Goal: Communication & Community: Participate in discussion

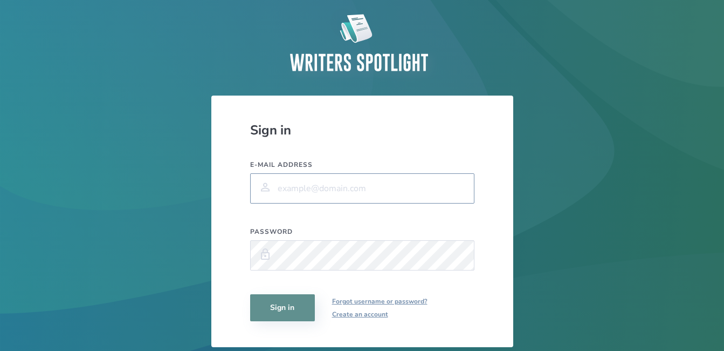
click at [308, 187] on input "E-mail address" at bounding box center [362, 188] width 224 height 30
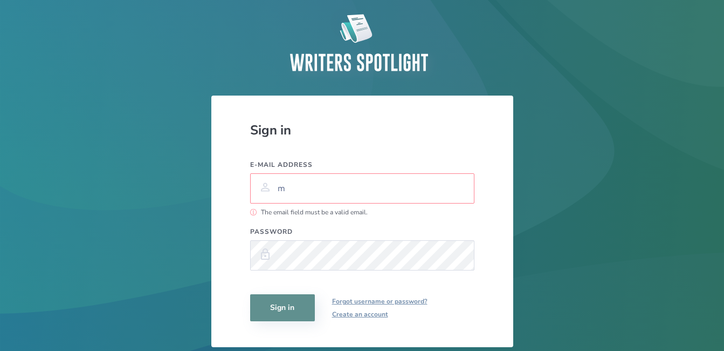
type input "[EMAIL_ADDRESS][DOMAIN_NAME]"
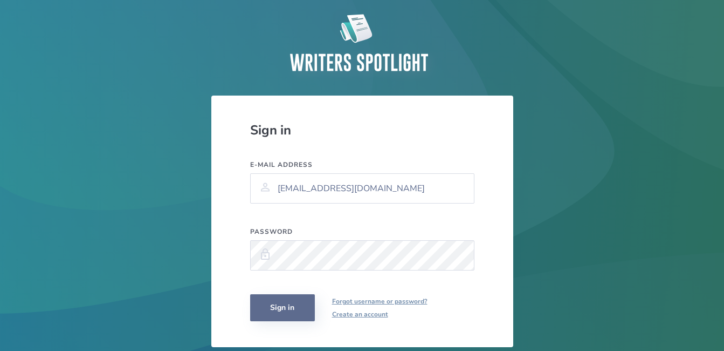
click at [281, 308] on button "Sign in" at bounding box center [282, 307] width 65 height 27
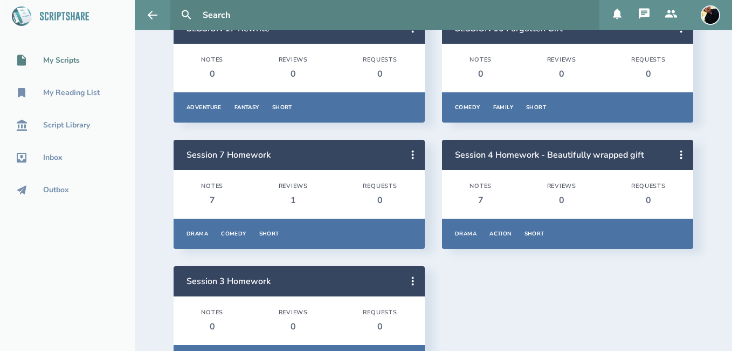
scroll to position [108, 0]
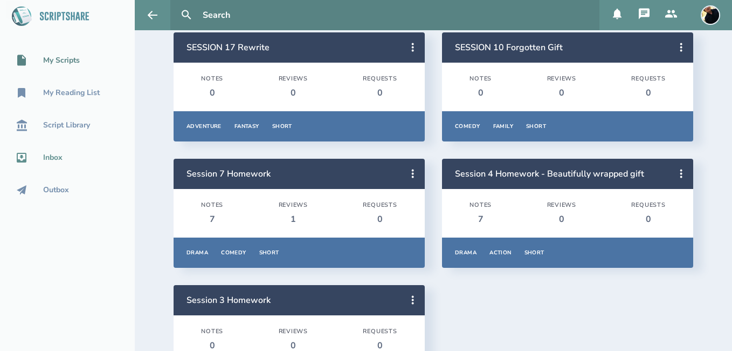
click at [46, 160] on div "Inbox" at bounding box center [52, 157] width 19 height 9
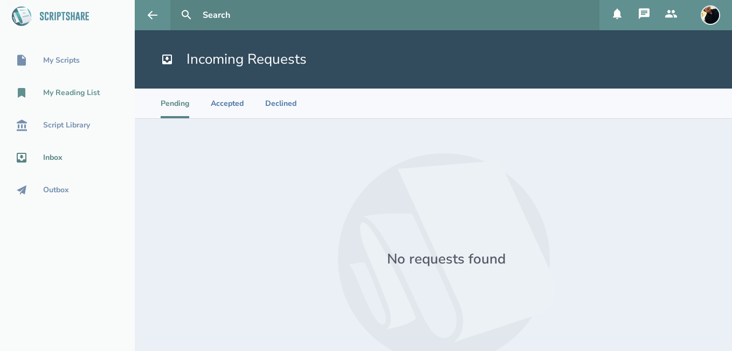
click at [67, 92] on div "My Reading List" at bounding box center [71, 92] width 57 height 9
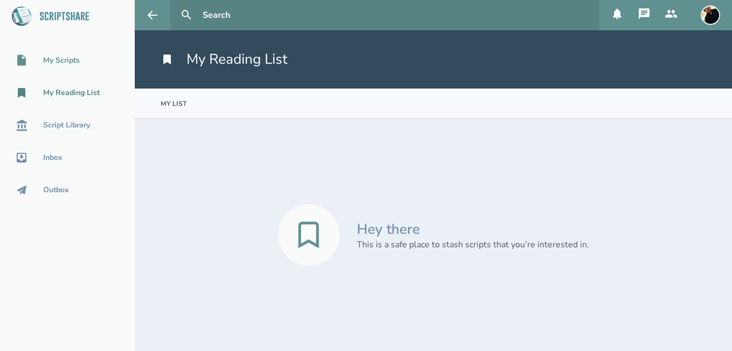
click at [72, 61] on div "My Scripts" at bounding box center [61, 60] width 37 height 9
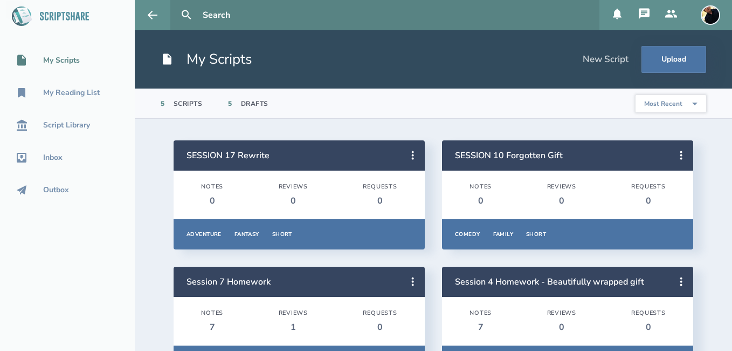
click at [669, 12] on icon at bounding box center [672, 14] width 12 height 8
click at [647, 12] on icon at bounding box center [644, 13] width 11 height 11
click at [668, 16] on icon at bounding box center [672, 14] width 12 height 8
click at [637, 12] on button at bounding box center [644, 15] width 27 height 30
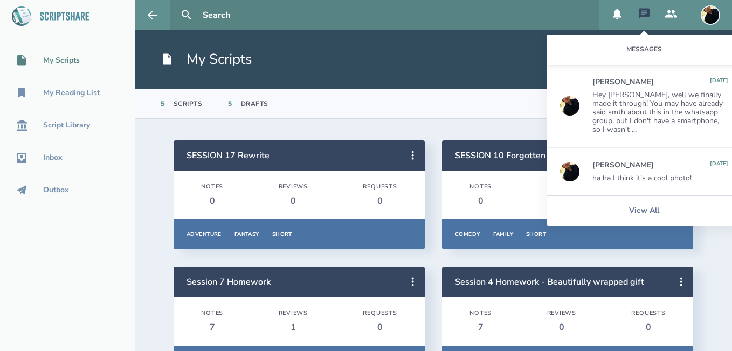
click at [674, 20] on icon at bounding box center [671, 14] width 13 height 13
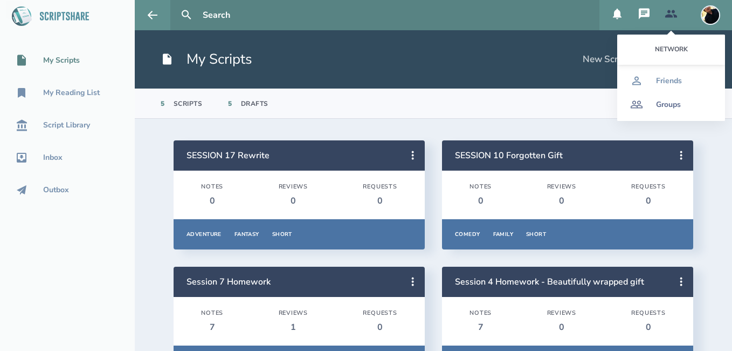
click at [673, 104] on div "Groups" at bounding box center [668, 104] width 25 height 9
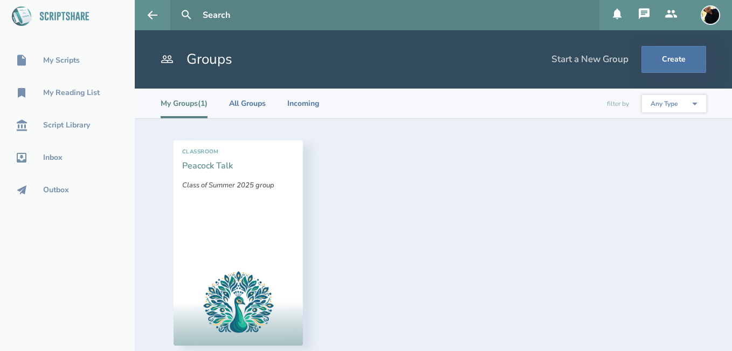
click at [217, 164] on link "Peacock Talk" at bounding box center [207, 166] width 51 height 12
select select "1"
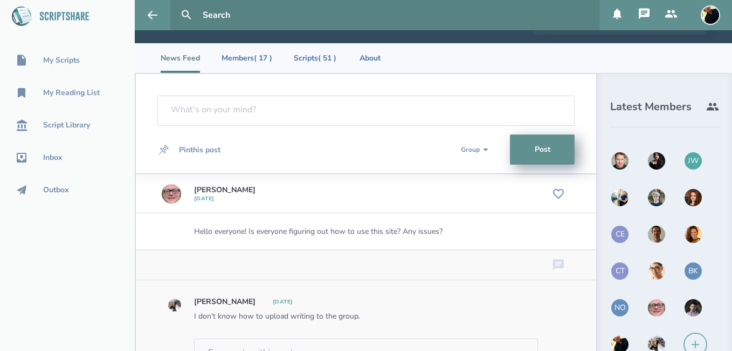
scroll to position [54, 0]
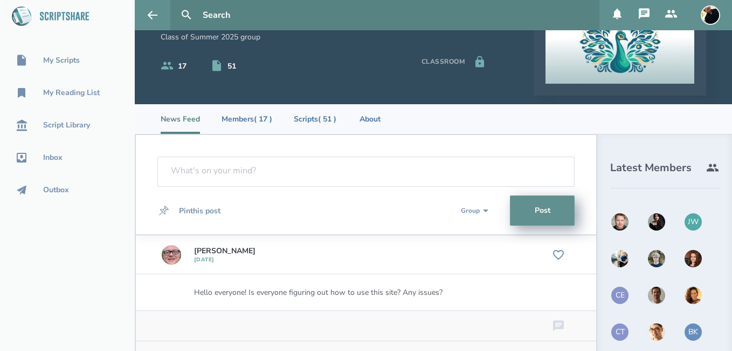
click at [648, 17] on icon at bounding box center [644, 13] width 11 height 11
click at [668, 16] on icon at bounding box center [672, 14] width 12 height 8
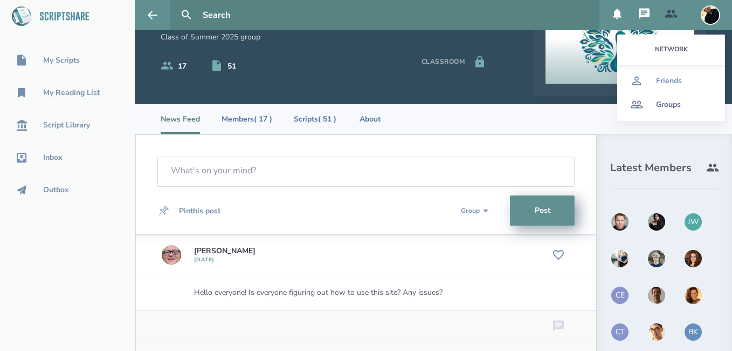
click at [671, 105] on div "Groups" at bounding box center [668, 104] width 25 height 9
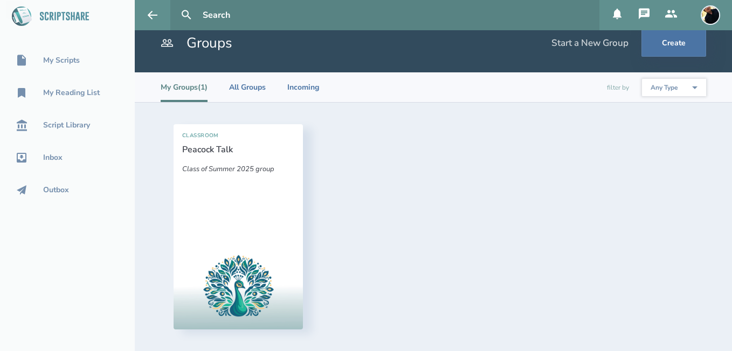
scroll to position [16, 0]
click at [214, 49] on h1 "Groups" at bounding box center [197, 42] width 72 height 19
click at [246, 18] on input "text" at bounding box center [396, 15] width 397 height 30
click at [175, 3] on button at bounding box center [187, 15] width 24 height 24
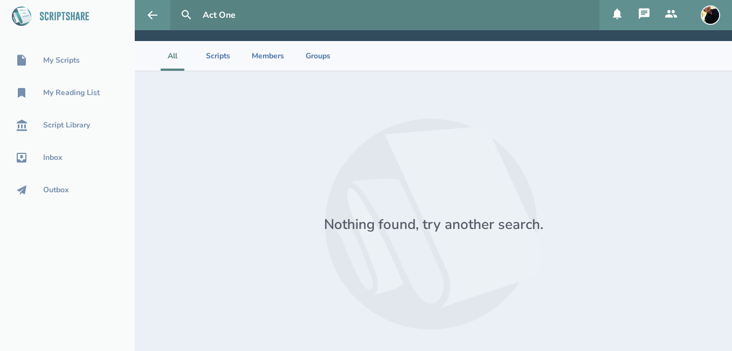
type input "Act One"
click at [175, 3] on button at bounding box center [187, 15] width 24 height 24
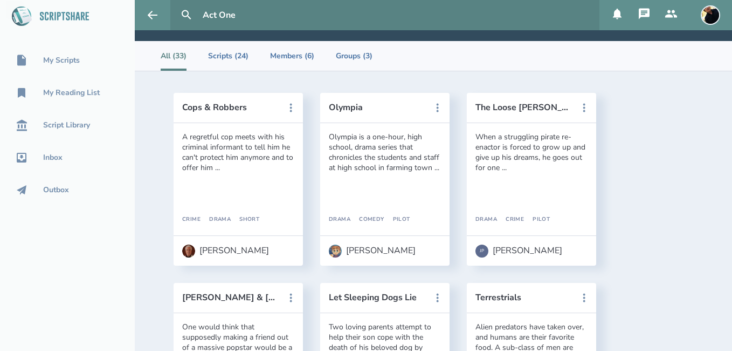
scroll to position [54, 0]
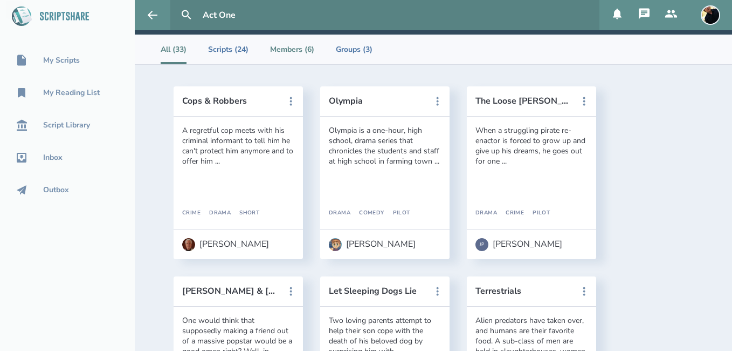
click at [302, 49] on li "Members (6)" at bounding box center [292, 50] width 44 height 30
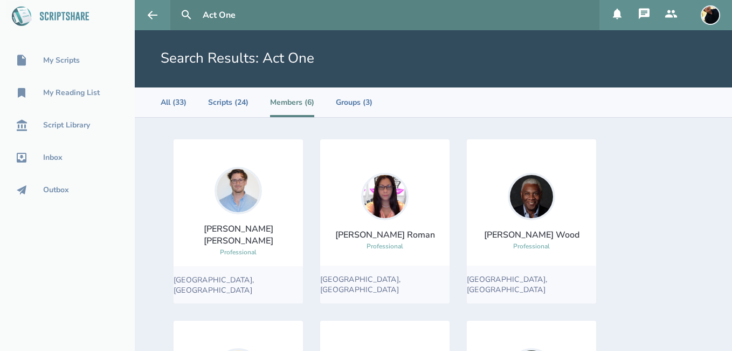
scroll to position [0, 0]
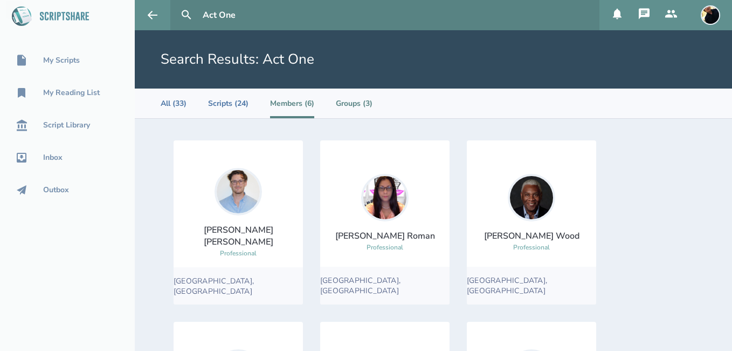
click at [345, 104] on li "Groups (3)" at bounding box center [354, 103] width 37 height 30
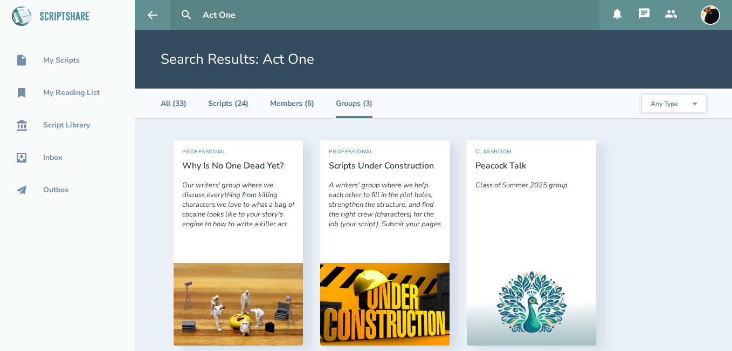
scroll to position [16, 0]
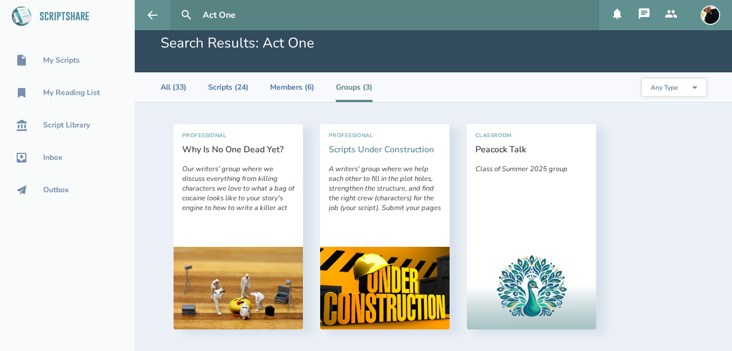
click at [352, 149] on link "Scripts Under Construction" at bounding box center [381, 149] width 105 height 12
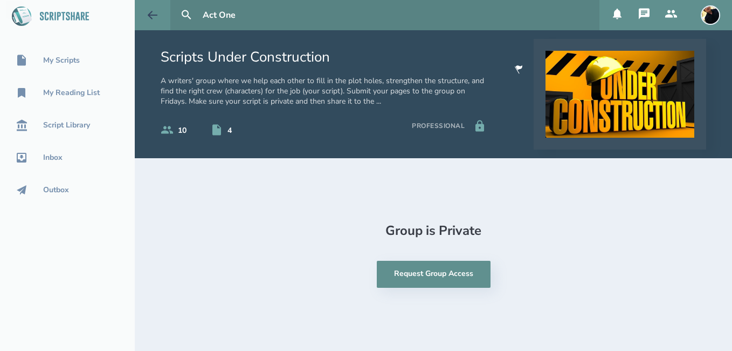
click at [147, 17] on icon at bounding box center [152, 15] width 13 height 13
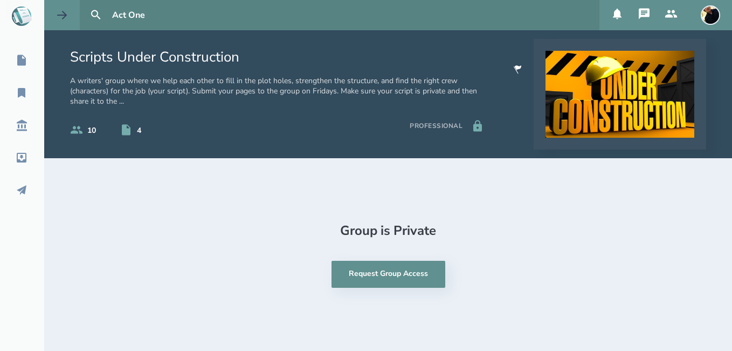
click at [69, 18] on button at bounding box center [62, 15] width 36 height 30
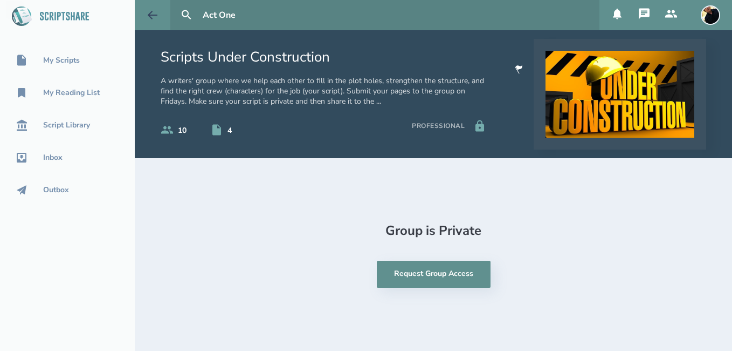
click at [155, 22] on button at bounding box center [153, 15] width 36 height 30
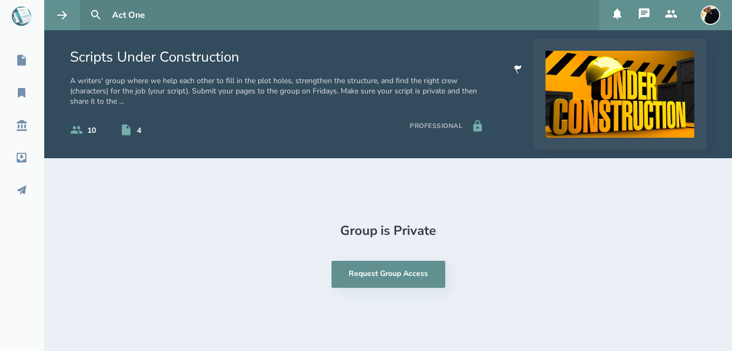
click at [668, 13] on icon at bounding box center [671, 14] width 13 height 13
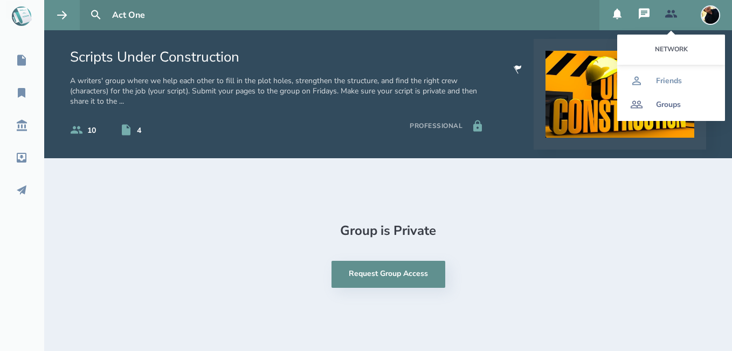
click at [668, 100] on div "Groups" at bounding box center [668, 104] width 25 height 9
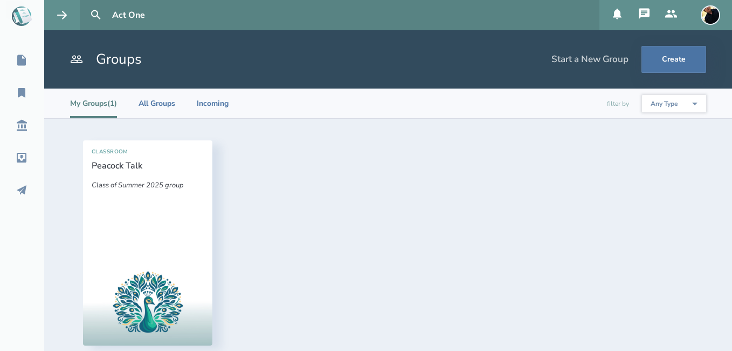
click at [210, 24] on input "Act One" at bounding box center [352, 15] width 488 height 30
click at [84, 3] on button at bounding box center [96, 15] width 24 height 24
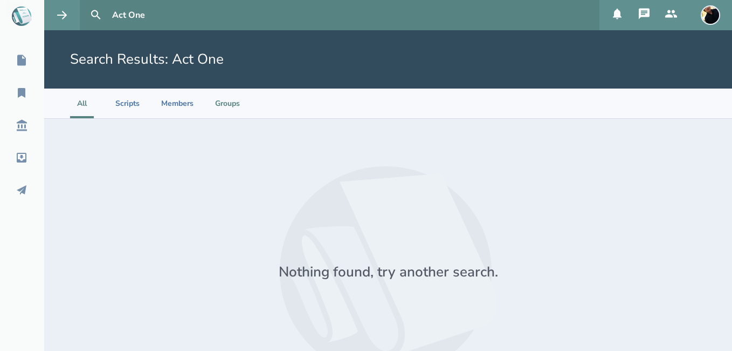
click at [227, 105] on li "Groups" at bounding box center [227, 103] width 25 height 30
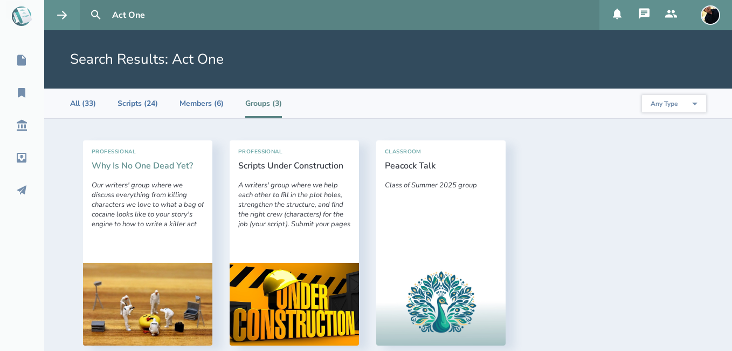
click at [136, 167] on link "Why Is No One Dead Yet?" at bounding box center [142, 166] width 101 height 12
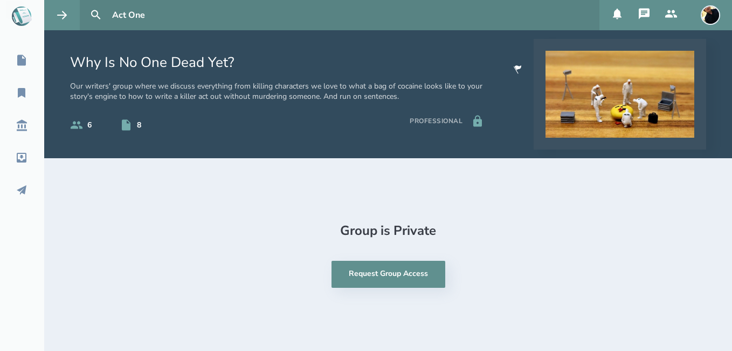
click at [78, 124] on icon at bounding box center [76, 125] width 13 height 13
click at [75, 125] on icon at bounding box center [76, 125] width 13 height 13
